Goal: Navigation & Orientation: Find specific page/section

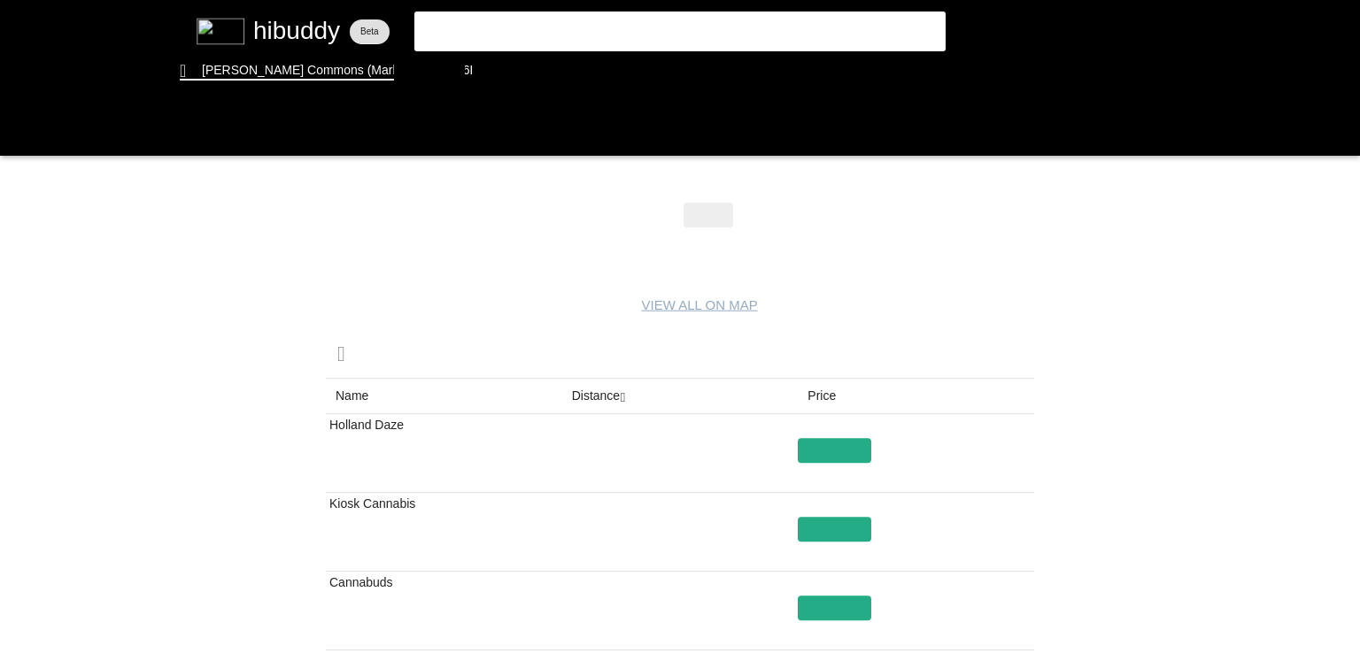
click at [599, 395] on flt-glass-pane at bounding box center [680, 326] width 1360 height 653
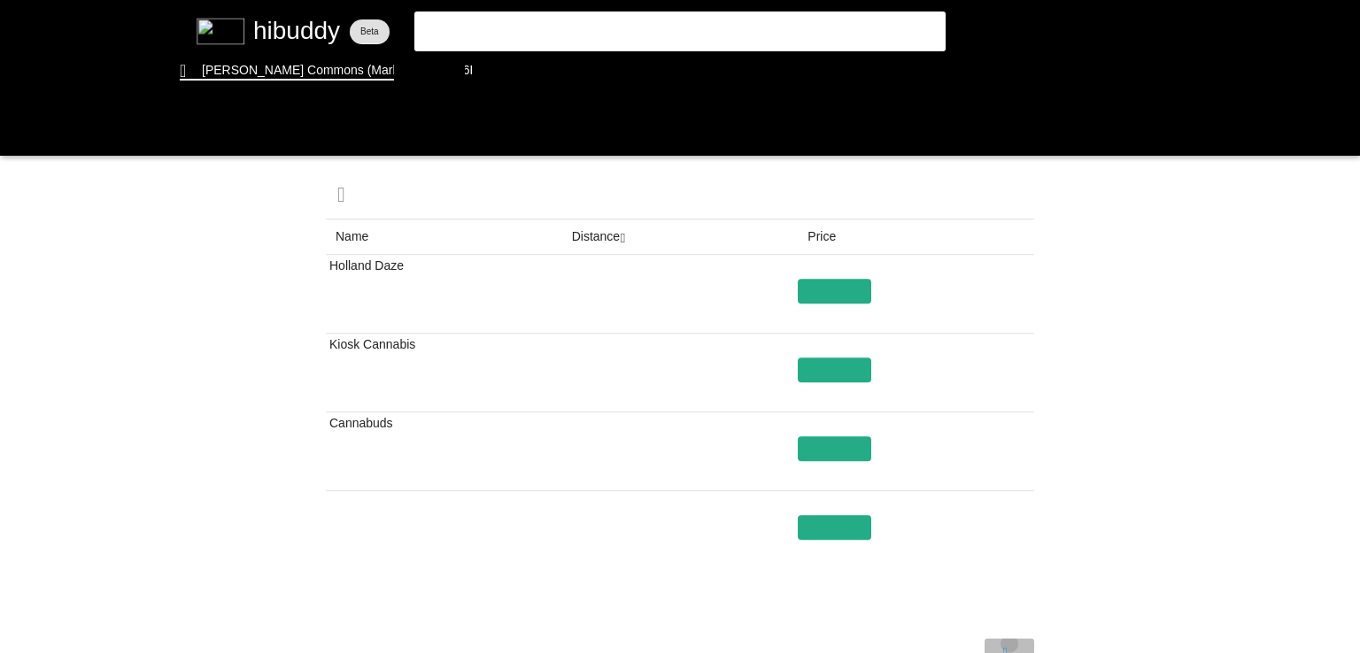
click at [1009, 644] on flt-glass-pane at bounding box center [680, 326] width 1360 height 653
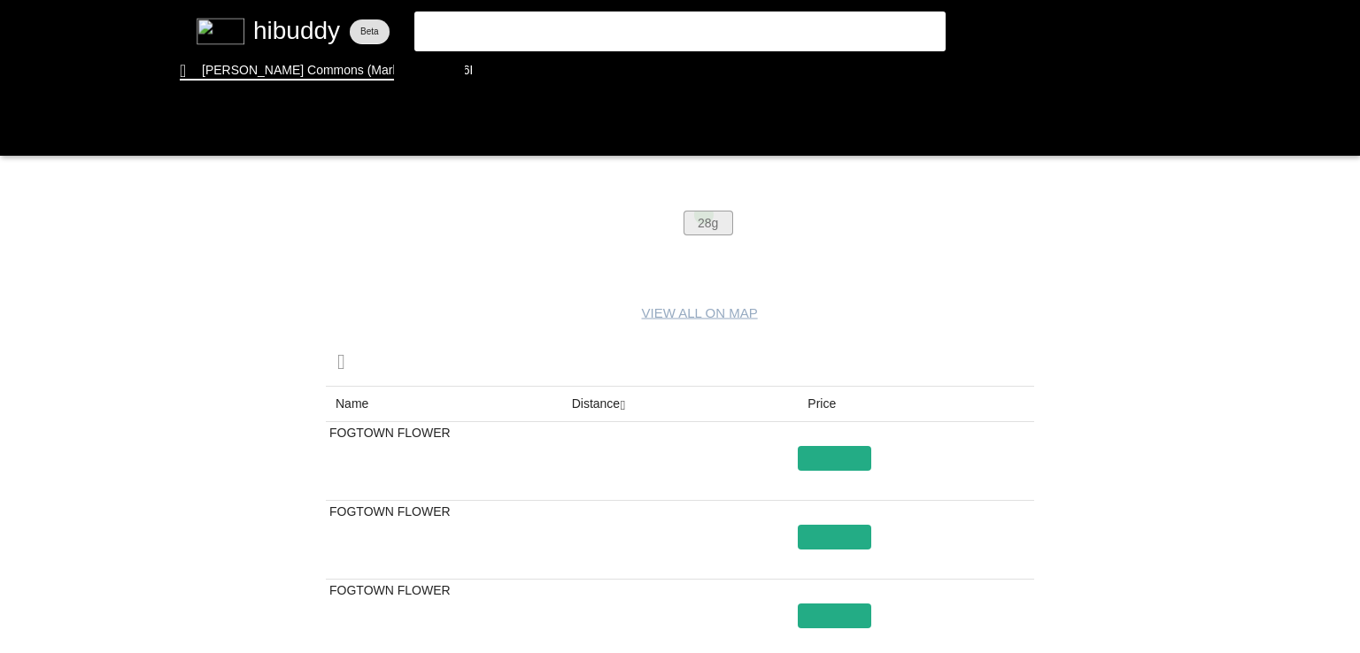
click at [703, 213] on flt-glass-pane at bounding box center [680, 326] width 1360 height 653
click at [818, 458] on flt-glass-pane at bounding box center [680, 326] width 1360 height 653
